Goal: Book appointment/travel/reservation

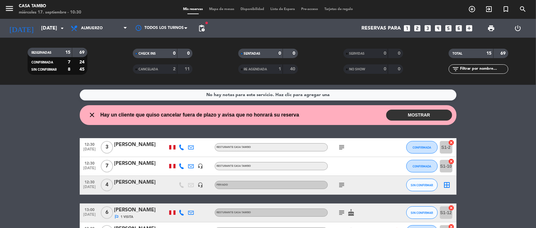
click at [461, 30] on icon "looks_6" at bounding box center [459, 28] width 8 height 8
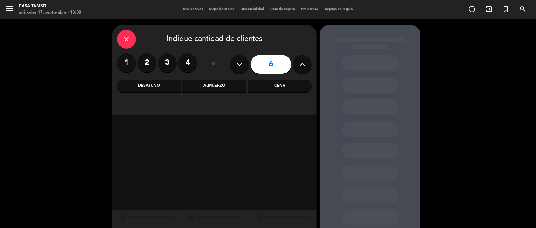
click at [254, 85] on div "Cena" at bounding box center [280, 86] width 64 height 13
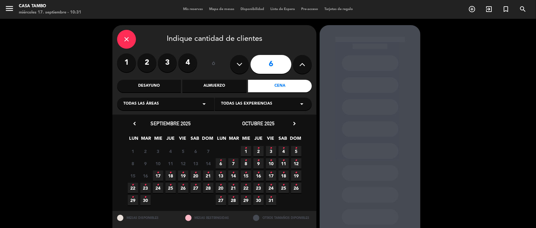
click at [158, 174] on icon "•" at bounding box center [158, 173] width 2 height 10
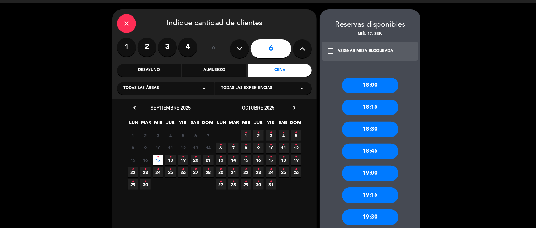
scroll to position [55, 0]
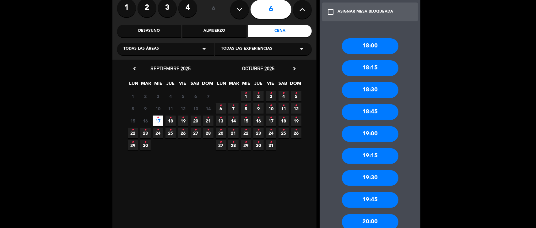
click at [373, 175] on div "19:30" at bounding box center [370, 178] width 57 height 16
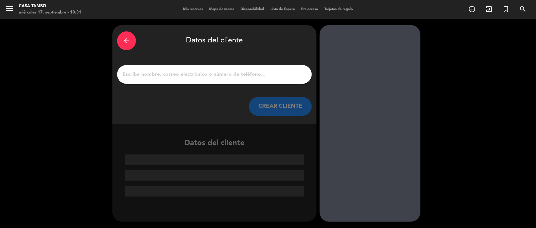
click at [275, 75] on input "1" at bounding box center [214, 74] width 185 height 9
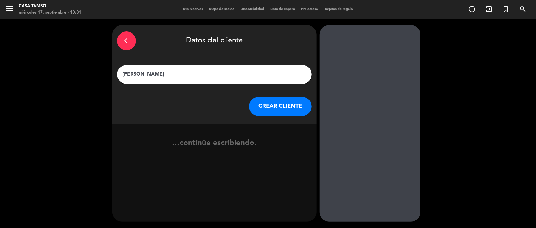
type input "[PERSON_NAME]"
click at [271, 110] on button "CREAR CLIENTE" at bounding box center [280, 106] width 63 height 19
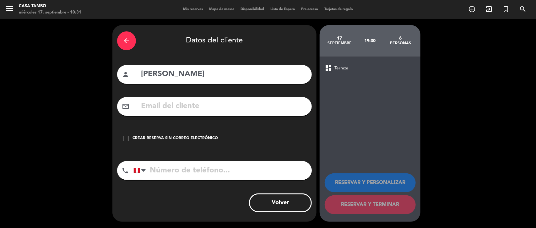
click at [210, 172] on input "tel" at bounding box center [223, 170] width 178 height 19
type input "940753486"
click at [181, 144] on div "check_box_outline_blank Crear reserva sin correo electrónico" at bounding box center [214, 138] width 195 height 19
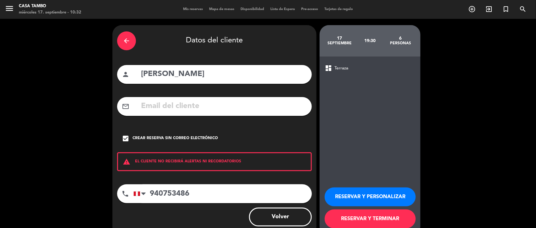
click at [389, 200] on button "RESERVAR Y PERSONALIZAR" at bounding box center [370, 197] width 91 height 19
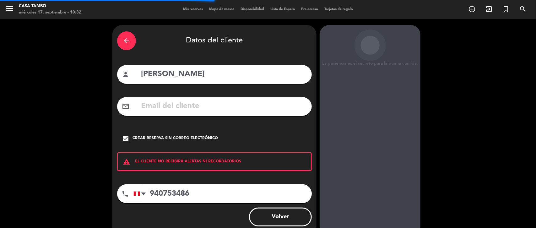
scroll to position [23, 0]
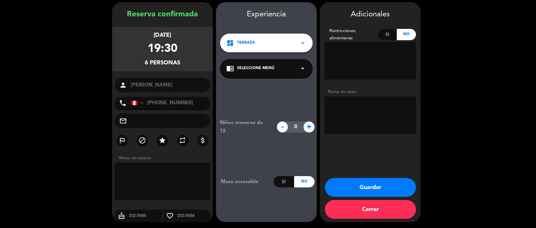
click at [289, 65] on div "chrome_reader_mode Seleccione Menú arrow_drop_down" at bounding box center [266, 68] width 93 height 19
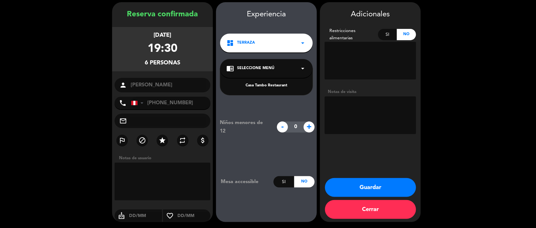
click at [274, 80] on div "Casa Tambo Restaurant" at bounding box center [266, 82] width 93 height 27
click at [274, 84] on div "Casa Tambo Restaurant" at bounding box center [267, 86] width 80 height 6
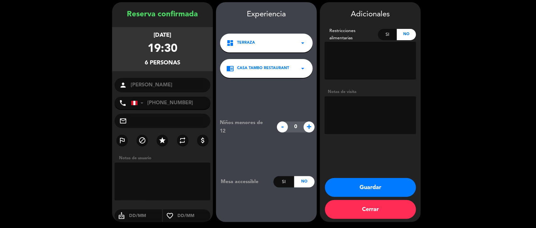
click at [352, 185] on button "Guardar" at bounding box center [370, 187] width 91 height 19
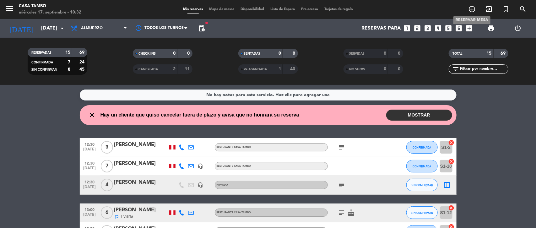
click at [474, 8] on icon "add_circle_outline" at bounding box center [473, 9] width 8 height 8
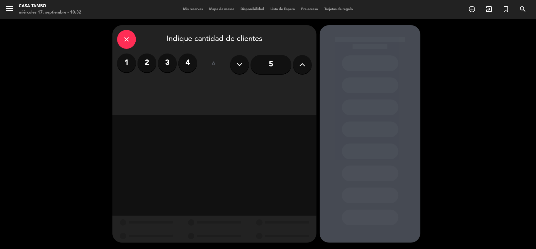
click at [157, 63] on div "1 2 3 4" at bounding box center [157, 62] width 80 height 19
click at [166, 66] on label "3" at bounding box center [167, 62] width 19 height 19
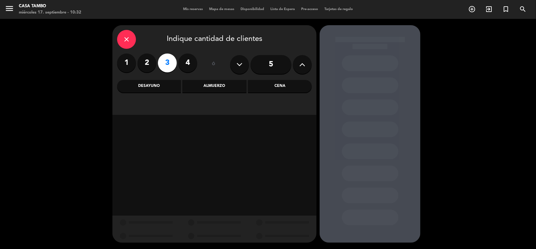
click at [220, 90] on div "Almuerzo" at bounding box center [215, 86] width 64 height 13
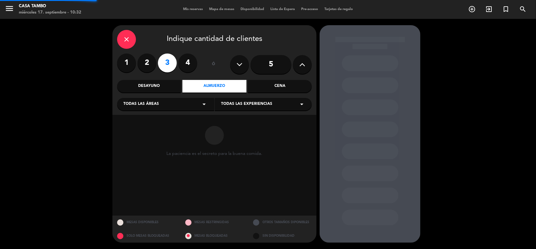
drag, startPoint x: 246, startPoint y: 111, endPoint x: 250, endPoint y: 108, distance: 5.1
click at [247, 111] on div "close Indique cantidad de clientes 1 2 3 4 ó 5 Desayuno Almuerzo Cena Todas las…" at bounding box center [214, 70] width 204 height 90
click at [251, 107] on div "Todas las experiencias arrow_drop_down" at bounding box center [263, 104] width 97 height 13
click at [247, 120] on div "Casa Tambo Restaurant" at bounding box center [263, 120] width 85 height 6
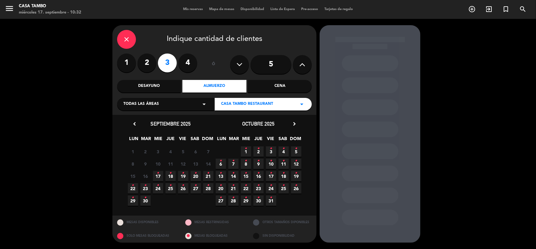
click at [157, 175] on icon "•" at bounding box center [158, 173] width 2 height 10
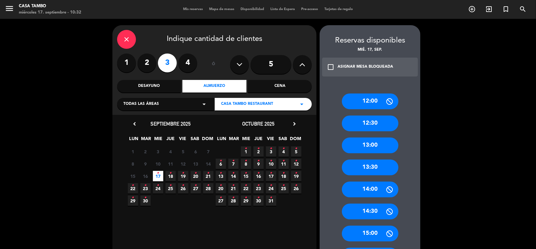
click at [375, 145] on div "13:00" at bounding box center [370, 145] width 57 height 16
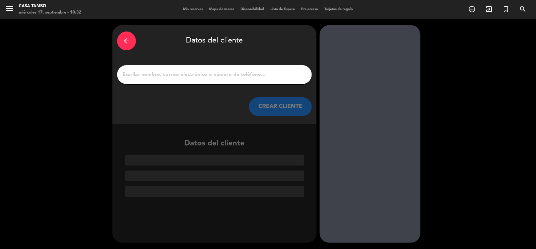
click at [246, 76] on input "1" at bounding box center [214, 74] width 185 height 9
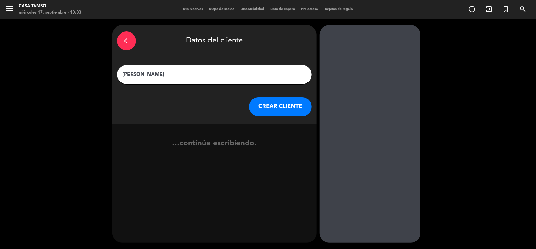
type input "[PERSON_NAME]"
click at [266, 104] on button "CREAR CLIENTE" at bounding box center [280, 106] width 63 height 19
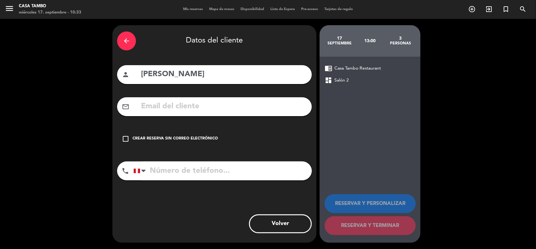
click at [144, 139] on div "Crear reserva sin correo electrónico" at bounding box center [175, 138] width 85 height 6
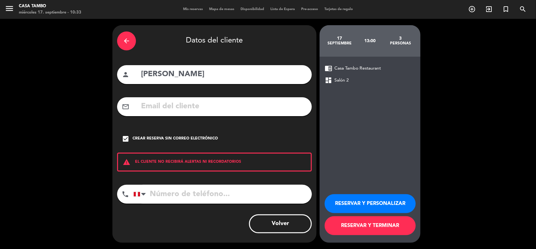
click at [179, 193] on input "tel" at bounding box center [223, 193] width 178 height 19
type input "923750396"
click at [366, 198] on button "RESERVAR Y PERSONALIZAR" at bounding box center [370, 203] width 91 height 19
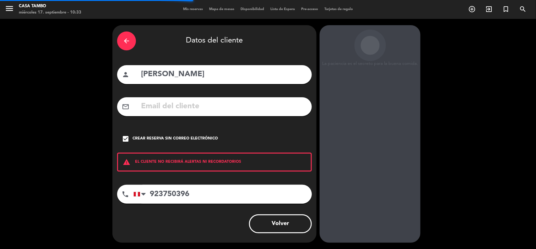
scroll to position [3, 0]
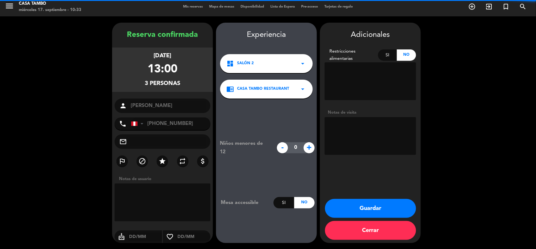
click at [343, 135] on textarea at bounding box center [370, 136] width 91 height 38
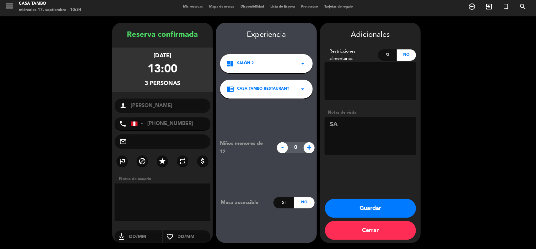
type textarea "S"
type textarea "SALON 1 MESA 7"
click at [165, 160] on icon "star" at bounding box center [163, 161] width 8 height 8
click at [383, 202] on button "Guardar" at bounding box center [370, 208] width 91 height 19
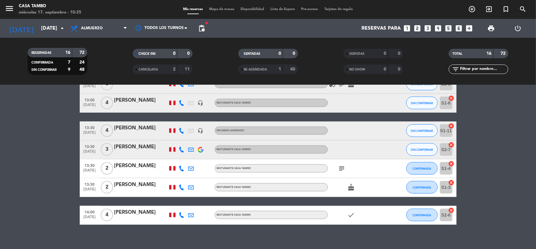
scroll to position [249, 0]
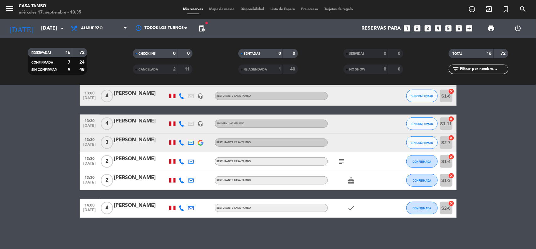
drag, startPoint x: 15, startPoint y: 151, endPoint x: 20, endPoint y: 155, distance: 6.6
click at [15, 151] on bookings-row "12:30 [DATE] 3 [PERSON_NAME] Casa Tambo subject CONFIRMADA S1-2 cancel 12:30 [D…" at bounding box center [268, 53] width 536 height 328
click at [471, 11] on icon "add_circle_outline" at bounding box center [473, 9] width 8 height 8
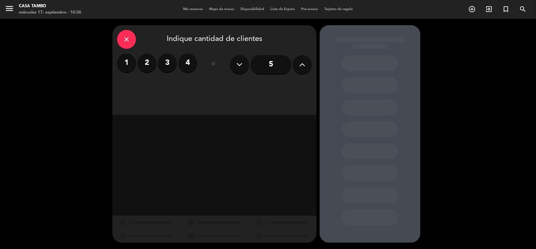
click at [151, 63] on label "2" at bounding box center [147, 62] width 19 height 19
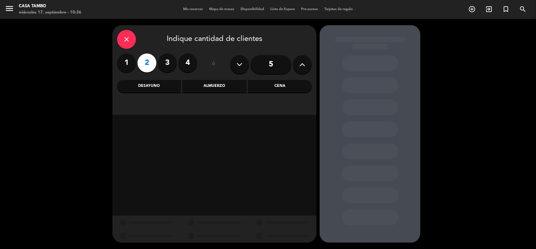
click at [222, 88] on div "Almuerzo" at bounding box center [215, 86] width 64 height 13
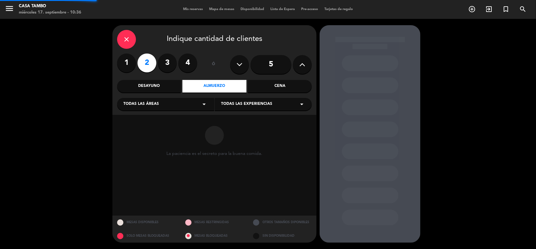
click at [252, 104] on span "Todas las experiencias" at bounding box center [246, 104] width 51 height 6
click at [250, 117] on div "Casa Tambo Restaurant" at bounding box center [263, 120] width 85 height 6
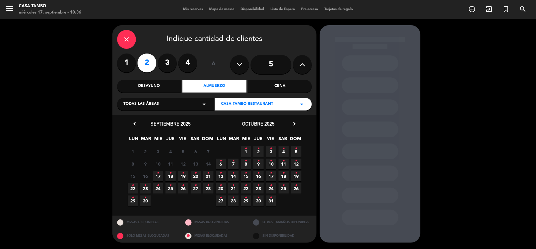
click at [161, 173] on span "17 •" at bounding box center [158, 176] width 10 height 10
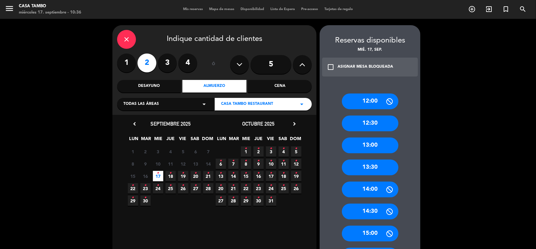
click at [277, 87] on div "Cena" at bounding box center [280, 86] width 64 height 13
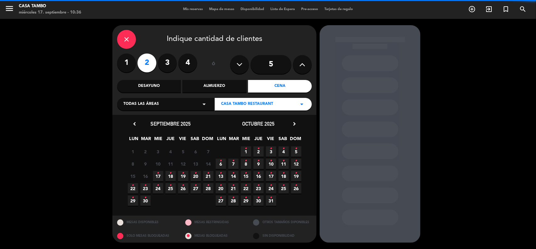
click at [156, 174] on span "17 •" at bounding box center [158, 176] width 10 height 10
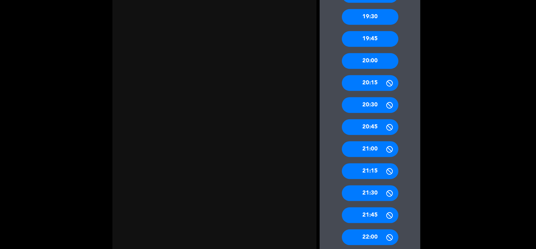
scroll to position [236, 0]
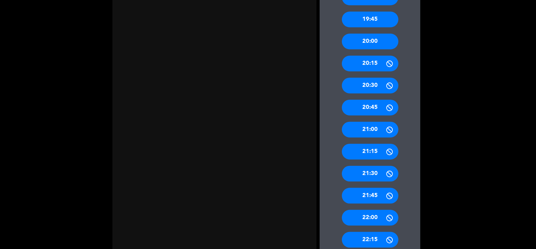
click at [381, 131] on div "21:00" at bounding box center [370, 130] width 57 height 16
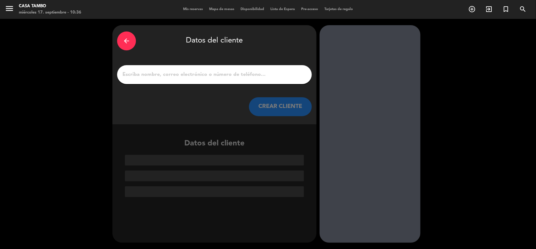
scroll to position [0, 0]
click at [244, 75] on input "1" at bounding box center [214, 74] width 185 height 9
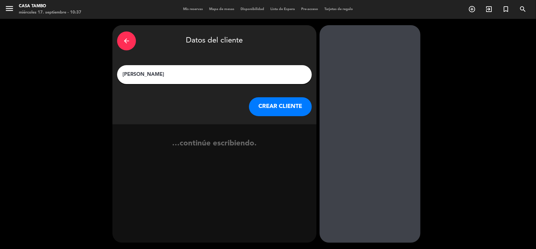
type input "[PERSON_NAME]"
click at [263, 105] on button "CREAR CLIENTE" at bounding box center [280, 106] width 63 height 19
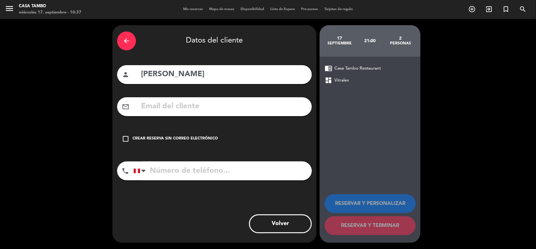
click at [168, 136] on div "Crear reserva sin correo electrónico" at bounding box center [175, 138] width 85 height 6
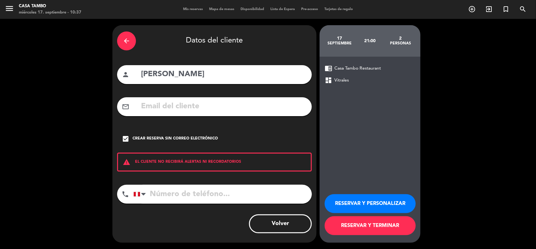
click at [165, 188] on input "tel" at bounding box center [223, 193] width 178 height 19
type input "977198270"
click at [338, 223] on button "RESERVAR Y TERMINAR" at bounding box center [370, 225] width 91 height 19
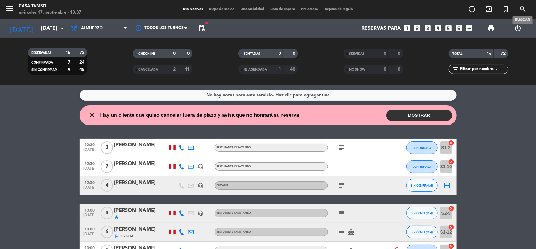
click at [518, 8] on span "search" at bounding box center [523, 9] width 17 height 11
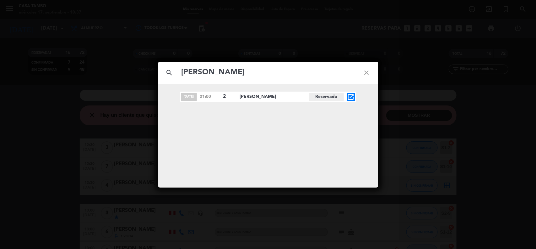
type input "[PERSON_NAME]"
click at [354, 95] on icon "open_in_new" at bounding box center [352, 97] width 8 height 8
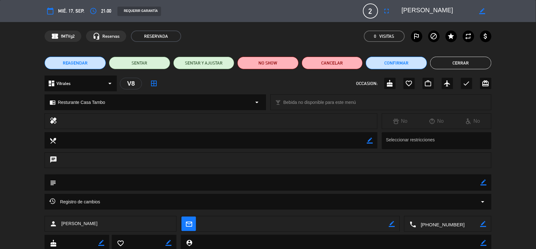
click at [486, 10] on div "border_color" at bounding box center [483, 10] width 18 height 11
click at [480, 10] on icon "border_color" at bounding box center [483, 11] width 6 height 6
click at [465, 11] on textarea at bounding box center [438, 10] width 72 height 11
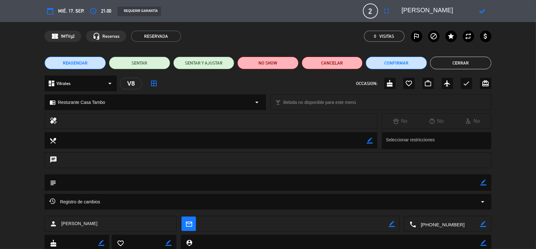
type textarea "[PERSON_NAME]"
click at [483, 10] on icon at bounding box center [483, 11] width 6 height 6
click at [465, 65] on button "Cerrar" at bounding box center [460, 63] width 61 height 13
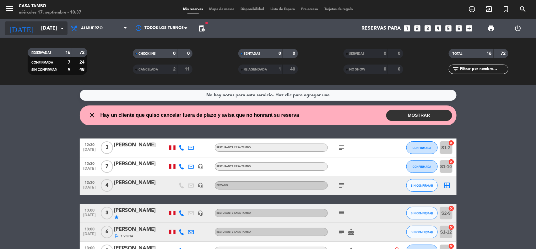
click at [49, 30] on input "[DATE]" at bounding box center [71, 28] width 66 height 12
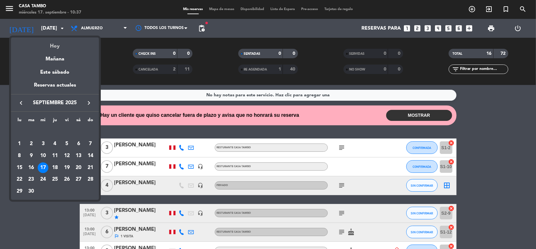
click at [62, 45] on div "Hoy" at bounding box center [55, 43] width 88 height 13
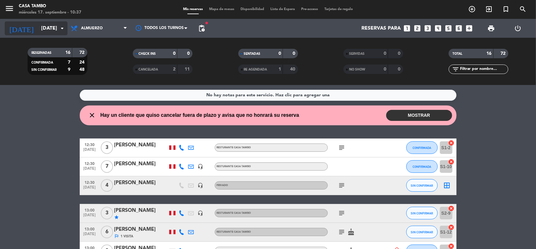
click at [62, 29] on icon "arrow_drop_down" at bounding box center [62, 29] width 8 height 8
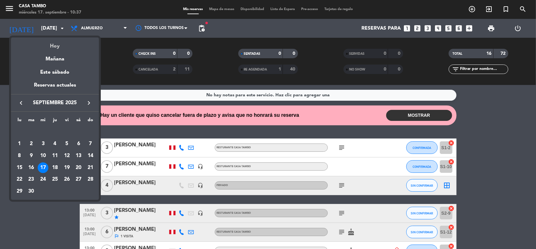
click at [63, 46] on div "Hoy" at bounding box center [55, 43] width 88 height 13
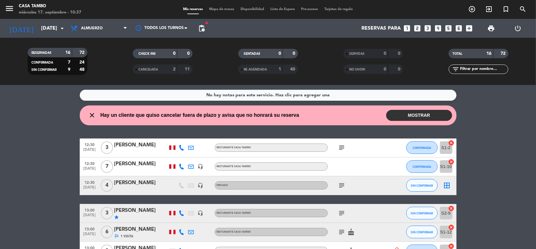
click at [98, 52] on filter-checkbox "RESERVADAS 16 72 CONFIRMADA 7 24 SIN CONFIRMAR 9 48" at bounding box center [57, 61] width 105 height 27
click at [62, 26] on icon "arrow_drop_down" at bounding box center [62, 29] width 8 height 8
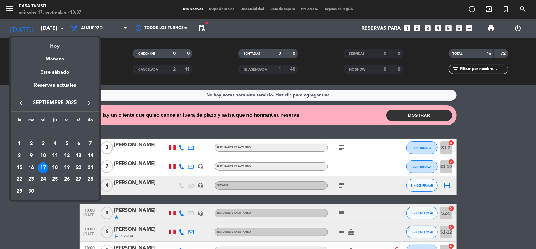
click at [62, 41] on div "Hoy" at bounding box center [55, 43] width 88 height 13
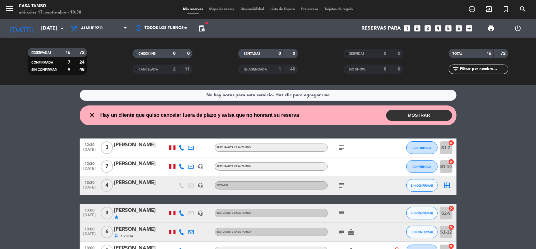
click at [145, 145] on div "[PERSON_NAME]" at bounding box center [140, 145] width 53 height 8
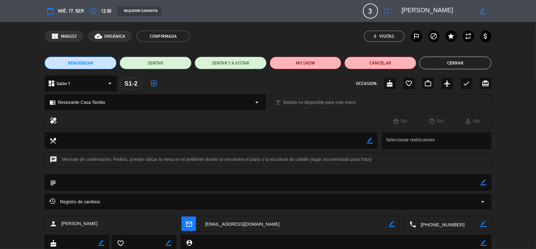
click at [477, 67] on button "Cerrar" at bounding box center [456, 63] width 72 height 13
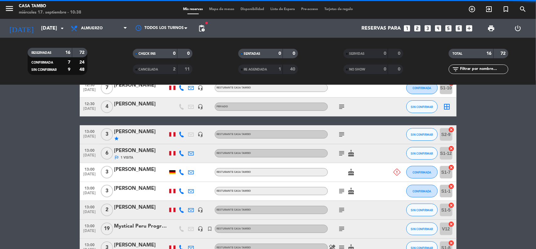
scroll to position [118, 0]
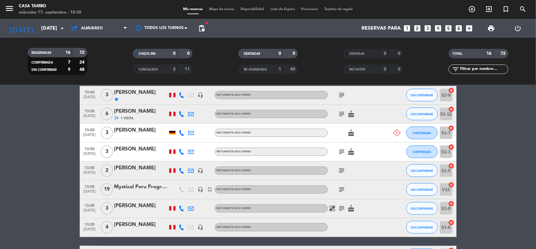
click at [137, 170] on div "[PERSON_NAME]" at bounding box center [140, 168] width 53 height 8
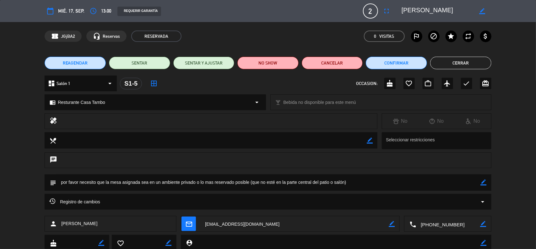
click at [480, 59] on button "Cerrar" at bounding box center [460, 63] width 61 height 13
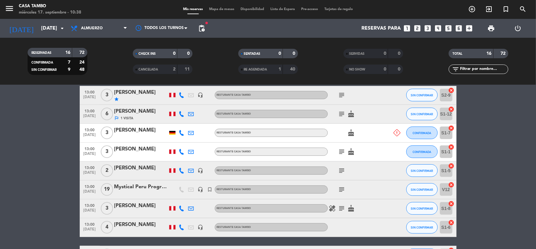
click at [227, 8] on span "Mapa de mesas" at bounding box center [221, 9] width 31 height 3
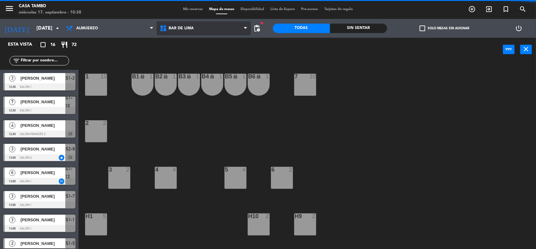
click at [203, 25] on span "Bar de Lima" at bounding box center [204, 28] width 94 height 14
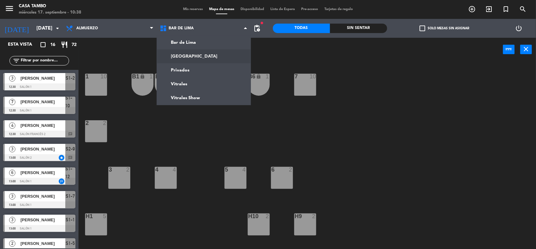
click at [206, 53] on ng-component "menu Casa Tambo [DATE] 17. septiembre - 10:38 Mis reservas Mapa de mesas Dispon…" at bounding box center [268, 124] width 536 height 249
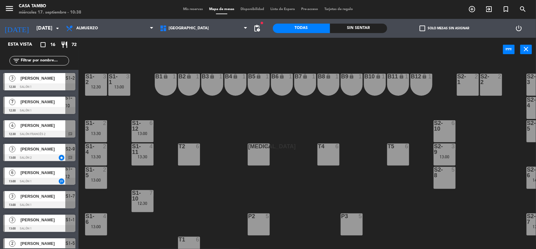
click at [62, 62] on input "text" at bounding box center [44, 60] width 49 height 7
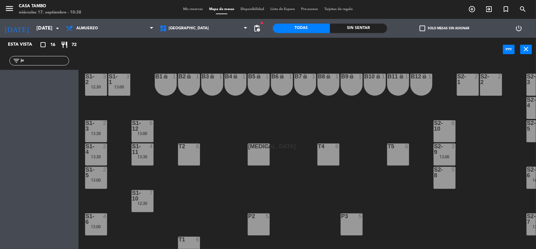
type input "j"
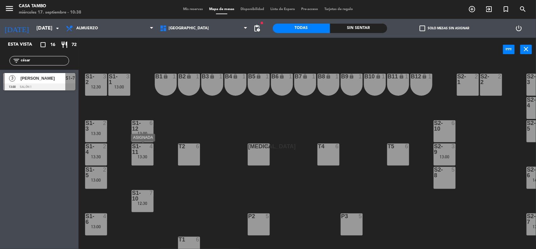
type input "césar"
click at [148, 158] on div "13:30" at bounding box center [143, 156] width 22 height 4
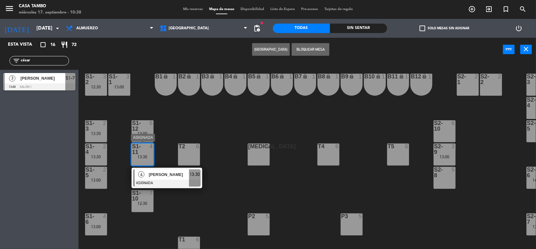
click at [174, 173] on span "[PERSON_NAME]" at bounding box center [169, 174] width 40 height 7
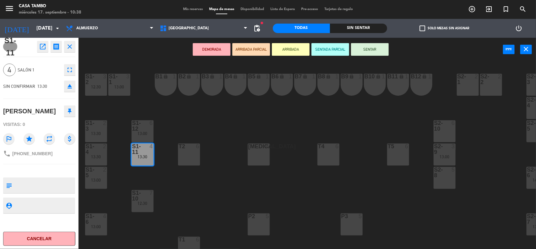
click at [183, 122] on div "S1-1 3 13:00 S1-2 3 12:30 B1 lock 1 B2 lock 1 B3 lock 1 B4 lock 1 B5 lock 1 B6 …" at bounding box center [310, 155] width 452 height 187
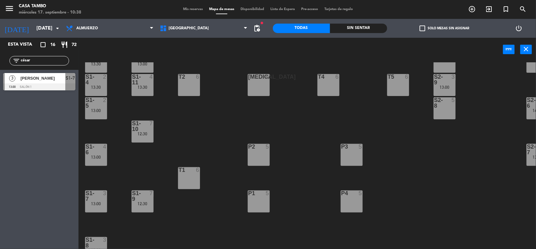
scroll to position [82, 0]
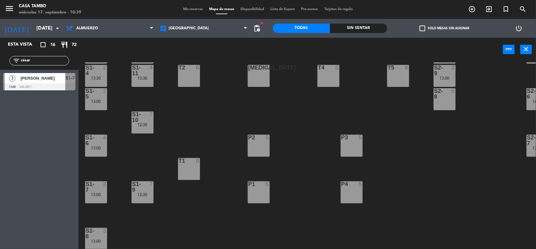
click at [95, 139] on div at bounding box center [96, 139] width 10 height 11
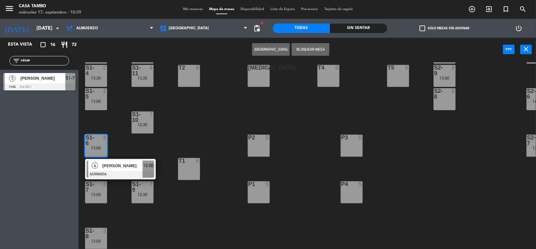
click at [112, 189] on div "3" at bounding box center [106, 186] width 10 height 11
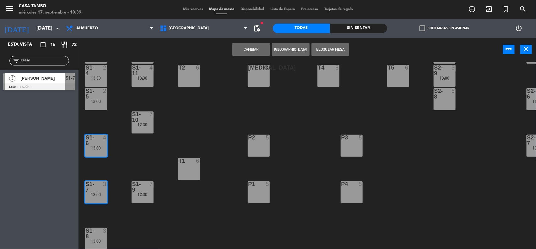
drag, startPoint x: 46, startPoint y: 60, endPoint x: 0, endPoint y: 42, distance: 49.0
click at [0, 43] on div "Esta vista crop_square 16 restaurant 72 filter_list césar 3 [PERSON_NAME] 13:00…" at bounding box center [39, 66] width 79 height 56
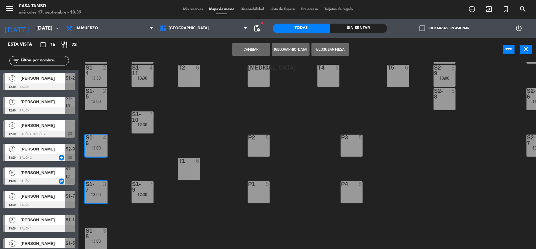
click at [46, 155] on div at bounding box center [39, 157] width 72 height 7
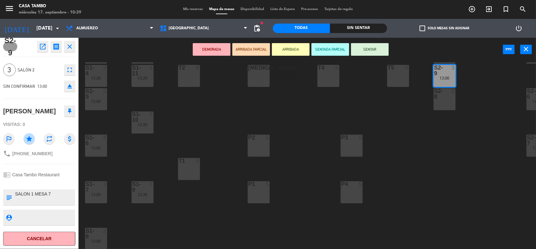
scroll to position [3, 0]
drag, startPoint x: 97, startPoint y: 193, endPoint x: 195, endPoint y: 167, distance: 101.2
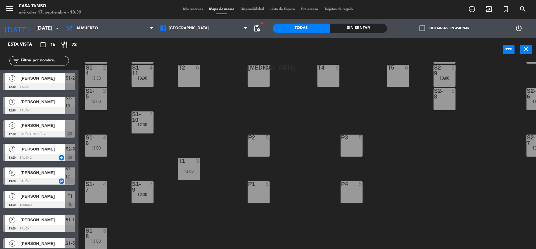
click at [62, 58] on input "text" at bounding box center [44, 60] width 49 height 7
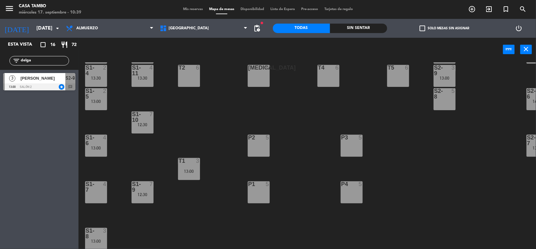
type input "delga"
click at [43, 86] on div at bounding box center [39, 86] width 72 height 7
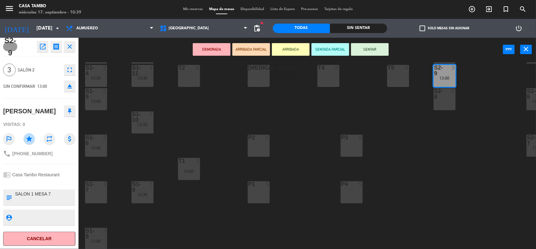
click at [101, 189] on div "S1-7 4" at bounding box center [96, 192] width 22 height 22
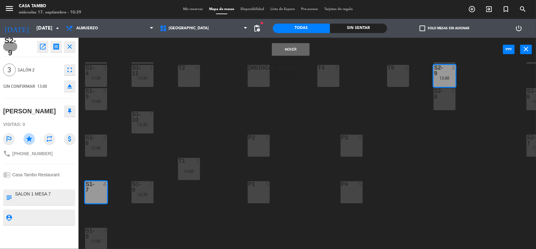
click at [291, 52] on button "Mover" at bounding box center [291, 49] width 38 height 13
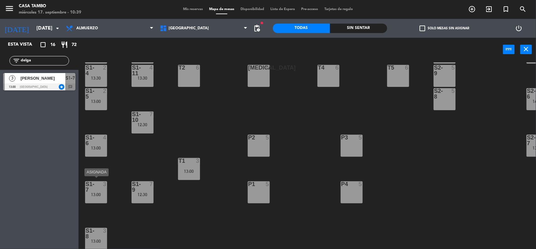
click at [89, 192] on div "13:00" at bounding box center [96, 194] width 22 height 4
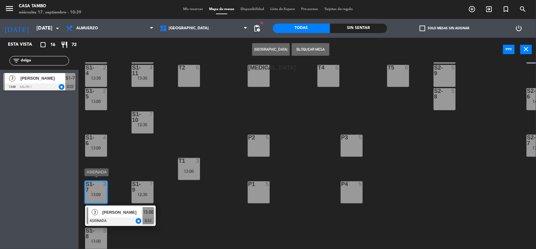
click at [118, 213] on div "[PERSON_NAME]" at bounding box center [122, 212] width 41 height 10
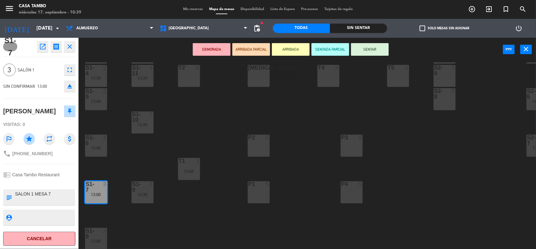
click at [129, 211] on div "S1-1 3 13:00 S1-2 3 12:30 B1 lock 1 B2 lock 1 B3 lock 1 B4 lock 1 B5 lock 1 B6 …" at bounding box center [310, 155] width 452 height 187
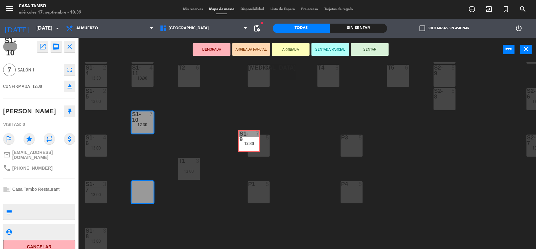
drag, startPoint x: 139, startPoint y: 189, endPoint x: 259, endPoint y: 141, distance: 129.3
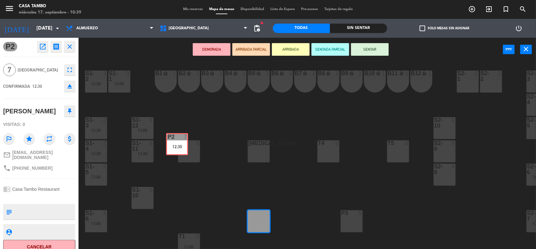
drag, startPoint x: 255, startPoint y: 218, endPoint x: 185, endPoint y: 145, distance: 100.7
click at [185, 145] on div "S1-1 3 13:00 S1-2 3 12:30 B1 lock 1 B2 lock 1 B3 lock 1 B4 lock 1 B5 lock 1 B6 …" at bounding box center [310, 155] width 452 height 187
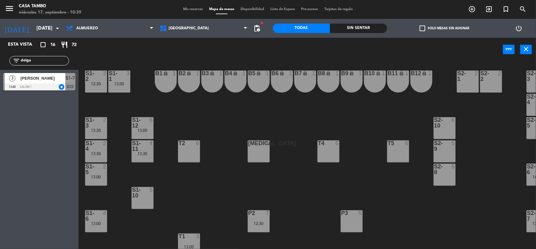
click at [215, 182] on div "S1-1 3 13:00 S1-2 3 12:30 B1 lock 1 B2 lock 1 B3 lock 1 B4 lock 1 B5 lock 1 B6 …" at bounding box center [310, 155] width 452 height 187
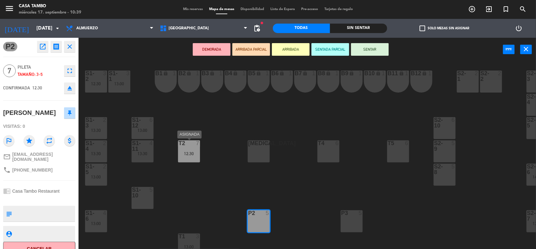
drag, startPoint x: 255, startPoint y: 227, endPoint x: 189, endPoint y: 153, distance: 99.2
drag, startPoint x: 222, startPoint y: 196, endPoint x: 214, endPoint y: 187, distance: 12.2
click at [223, 196] on div "S1-1 3 13:00 S1-2 3 12:30 B1 lock 1 B2 lock 1 B3 lock 1 B4 lock 1 B5 lock 1 B6 …" at bounding box center [310, 155] width 452 height 187
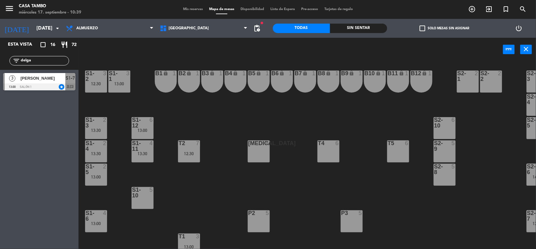
drag, startPoint x: 38, startPoint y: 62, endPoint x: 6, endPoint y: 61, distance: 31.7
click at [6, 61] on div "filter_list delga" at bounding box center [39, 61] width 79 height 18
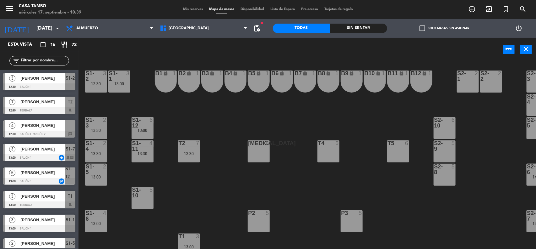
scroll to position [39, 0]
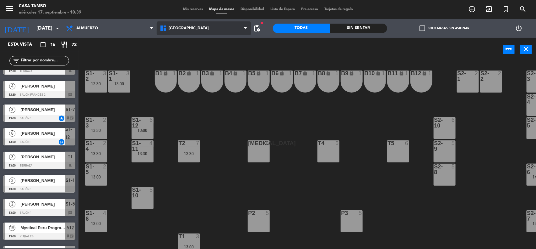
click at [203, 27] on span "[GEOGRAPHIC_DATA]" at bounding box center [204, 28] width 94 height 14
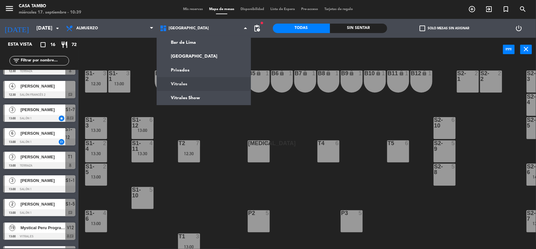
click at [84, 94] on div "S1-1 3 13:00 S1-2 3 12:30 B1 lock 1 B2 lock 1 B3 lock 1 B4 lock 1 B5 lock 1 B6 …" at bounding box center [310, 155] width 452 height 187
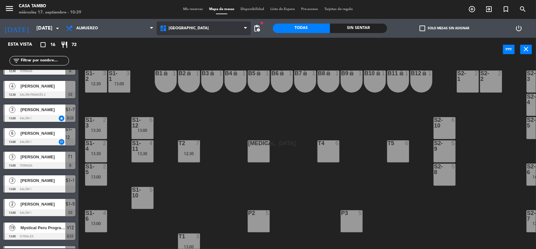
click at [172, 29] on span "[GEOGRAPHIC_DATA]" at bounding box center [189, 28] width 40 height 4
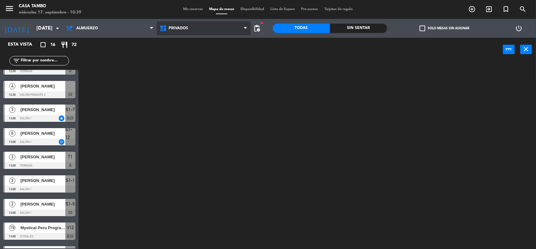
click at [200, 68] on ng-component "menu Casa Tambo [DATE] 17. septiembre - 10:39 Mis reservas Mapa de mesas Dispon…" at bounding box center [268, 124] width 536 height 249
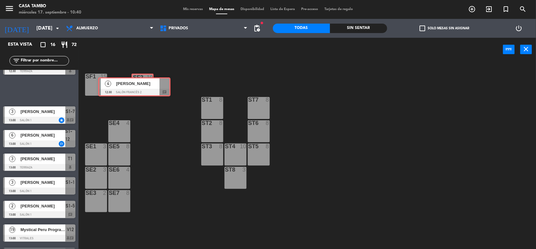
drag, startPoint x: 49, startPoint y: 90, endPoint x: 144, endPoint y: 87, distance: 94.6
click at [144, 87] on div "Esta vista crop_square 16 restaurant 72 filter_list 3 [PERSON_NAME] 12:30 Salón…" at bounding box center [268, 144] width 536 height 212
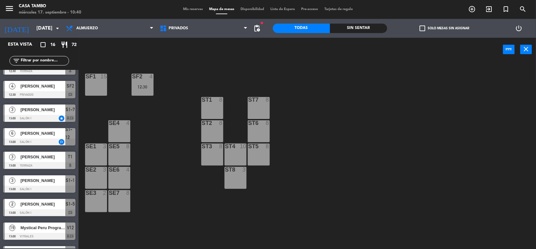
click at [163, 120] on div "SF1 15 SF2 4 12:30 ST1 [GEOGRAPHIC_DATA]" at bounding box center [310, 155] width 452 height 187
click at [145, 93] on div "SF2 4 12:30" at bounding box center [143, 85] width 22 height 22
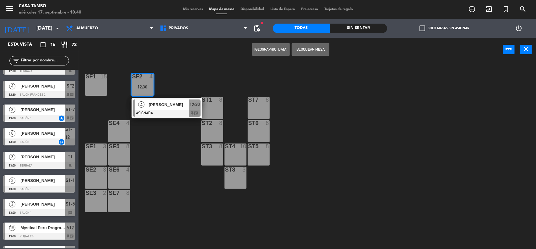
click at [159, 135] on div "SF1 15 SF2 4 12:30 4 [PERSON_NAME] ASIGNADA 12:30 chat ST1 8 ST7 8 SE4 [GEOGRAP…" at bounding box center [310, 155] width 452 height 187
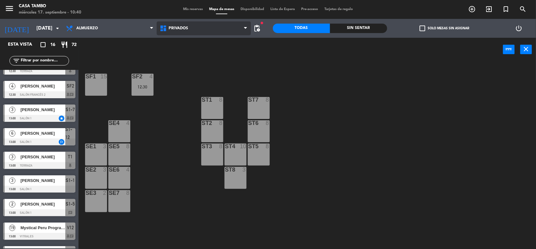
click at [208, 29] on span "Privados" at bounding box center [204, 28] width 94 height 14
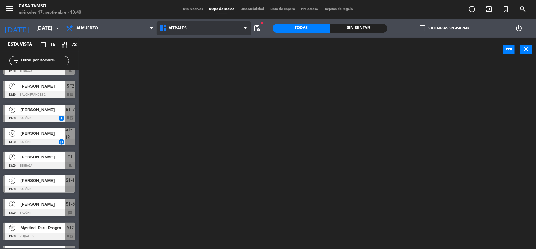
click at [198, 79] on ng-component "menu Casa Tambo [DATE] 17. septiembre - 10:40 Mis reservas Mapa de mesas Dispon…" at bounding box center [268, 124] width 536 height 249
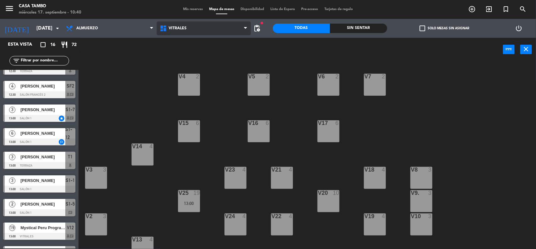
click at [214, 28] on span "Vitrales" at bounding box center [204, 28] width 94 height 14
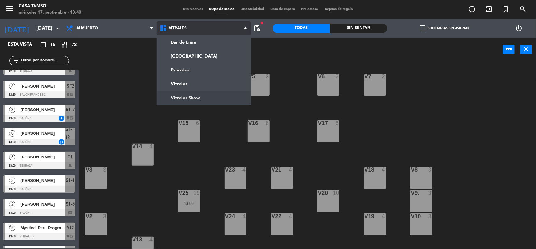
click at [214, 100] on ng-component "menu Casa Tambo [DATE] 17. septiembre - 10:40 Mis reservas Mapa de mesas Dispon…" at bounding box center [268, 124] width 536 height 249
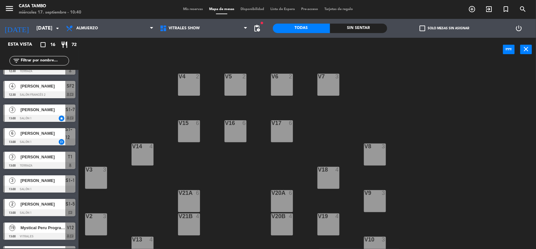
scroll to position [32, 0]
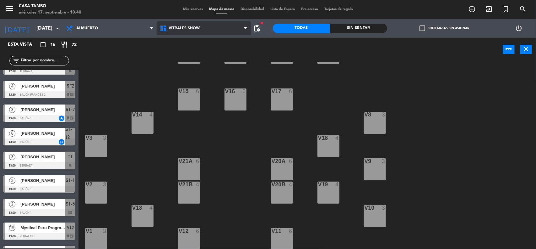
click at [197, 27] on span "Vitrales Show" at bounding box center [184, 28] width 31 height 4
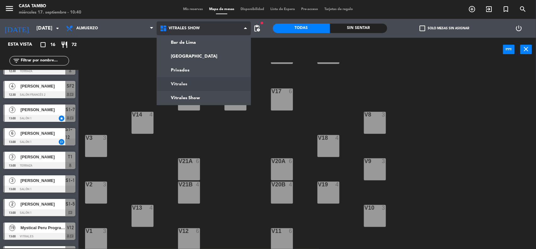
click at [205, 88] on ng-component "menu Casa Tambo [DATE] 17. septiembre - 10:40 Mis reservas Mapa de mesas Dispon…" at bounding box center [268, 124] width 536 height 249
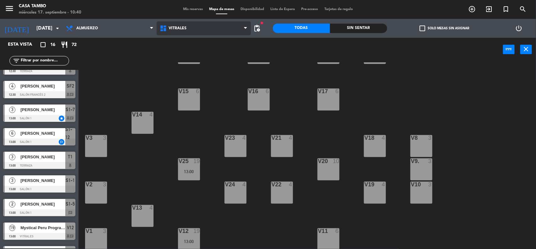
click at [200, 29] on span "Vitrales" at bounding box center [204, 28] width 94 height 14
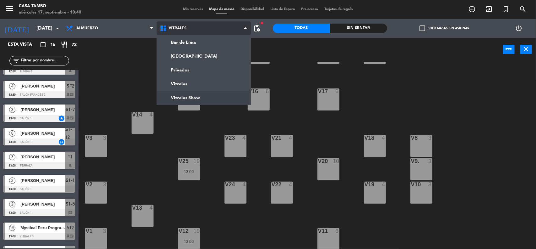
click at [203, 95] on ng-component "menu Casa Tambo [DATE] 17. septiembre - 10:40 Mis reservas Mapa de mesas Dispon…" at bounding box center [268, 124] width 536 height 249
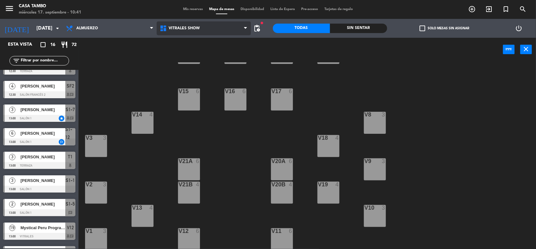
click at [191, 28] on span "Vitrales Show" at bounding box center [184, 28] width 31 height 4
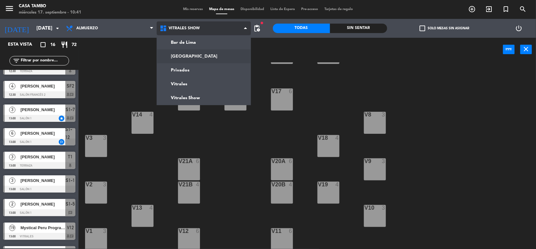
click at [199, 57] on ng-component "menu Casa Tambo [DATE] 17. septiembre - 10:41 Mis reservas Mapa de mesas Dispon…" at bounding box center [268, 124] width 536 height 249
